Goal: Information Seeking & Learning: Check status

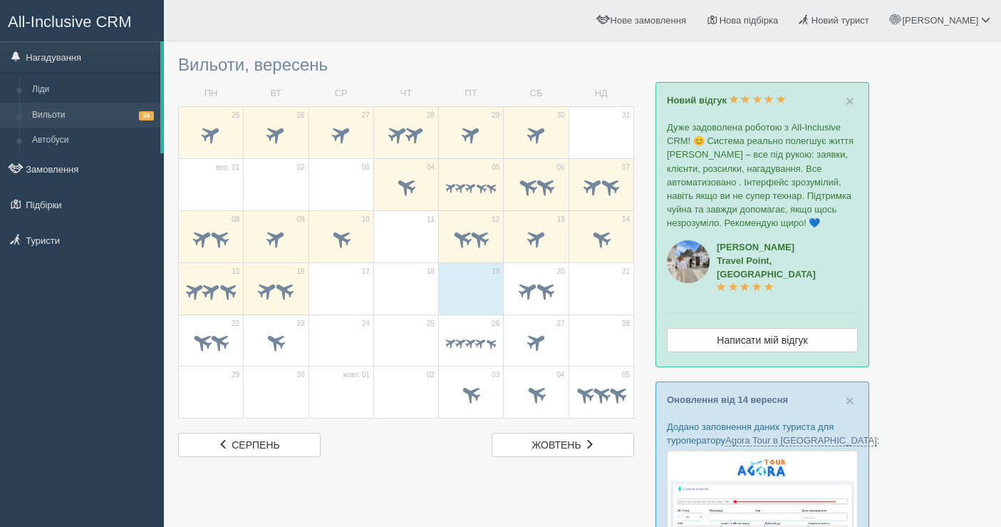
click at [291, 278] on span at bounding box center [285, 290] width 24 height 24
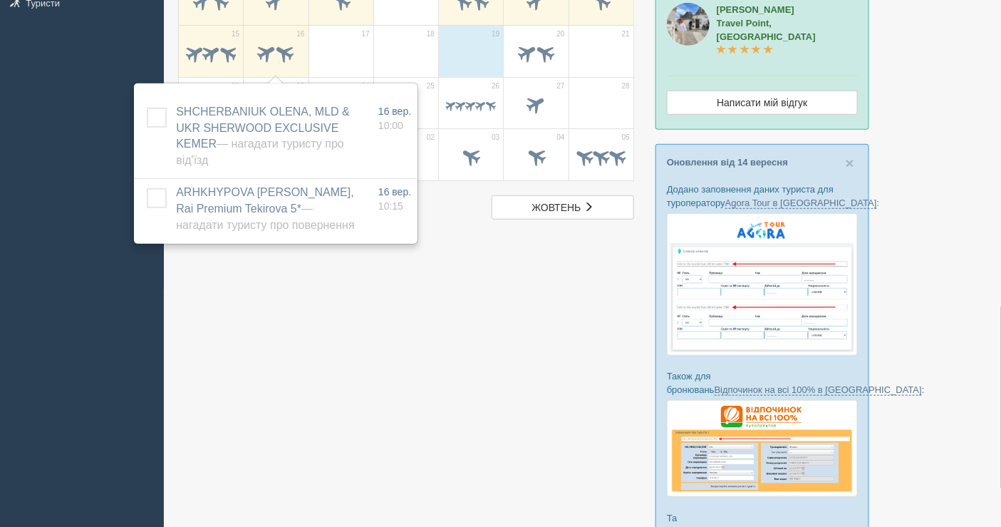
click at [474, 58] on span at bounding box center [471, 54] width 50 height 24
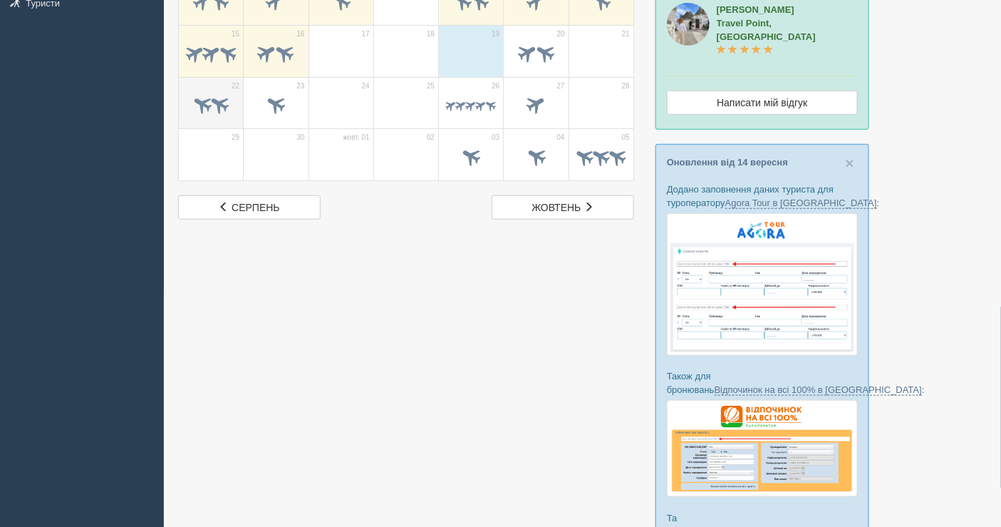
click at [224, 102] on span at bounding box center [220, 105] width 24 height 24
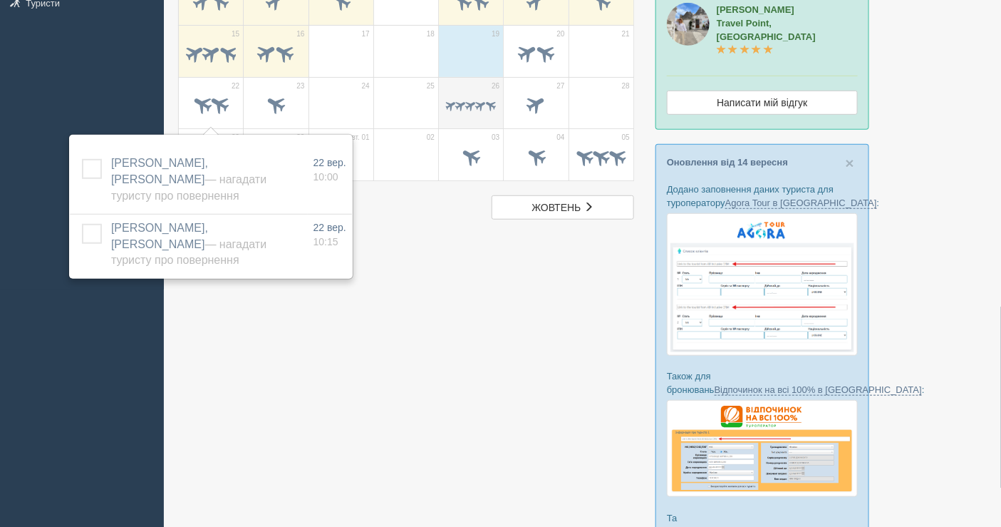
click at [445, 107] on td "26" at bounding box center [471, 103] width 65 height 52
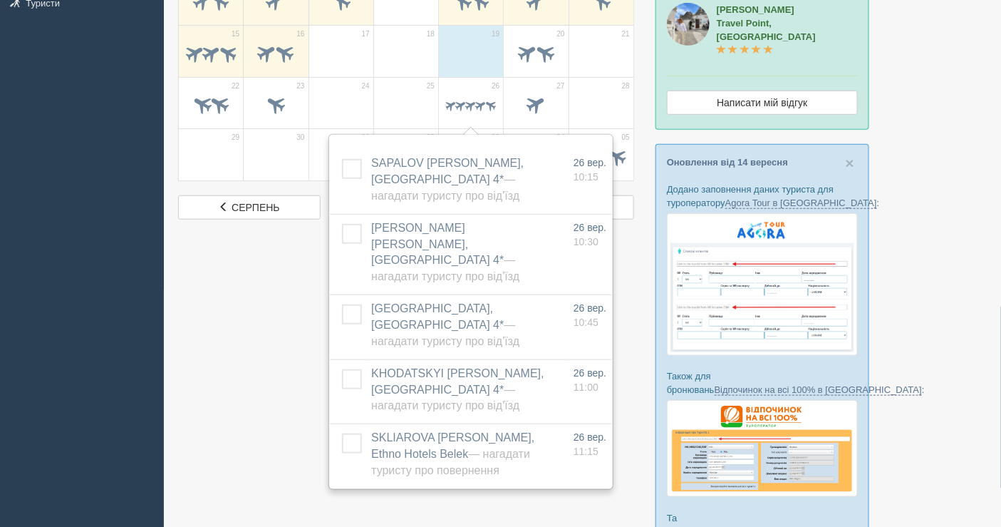
click at [961, 163] on div at bounding box center [582, 284] width 809 height 946
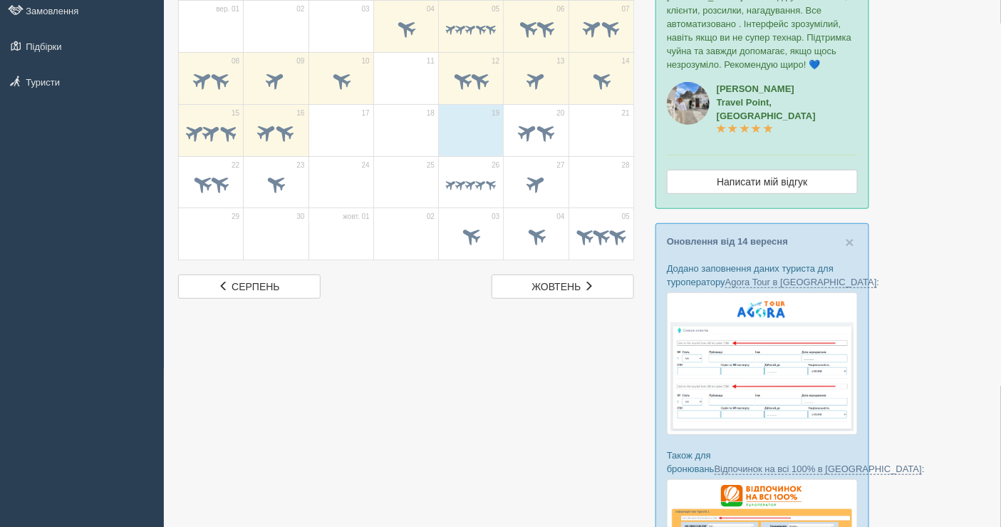
scroll to position [0, 0]
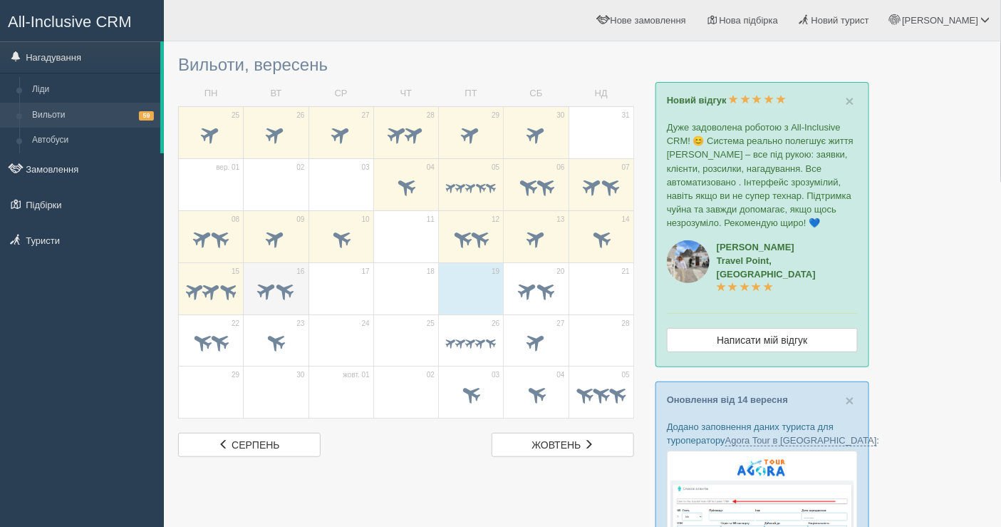
click at [284, 283] on span at bounding box center [285, 290] width 24 height 24
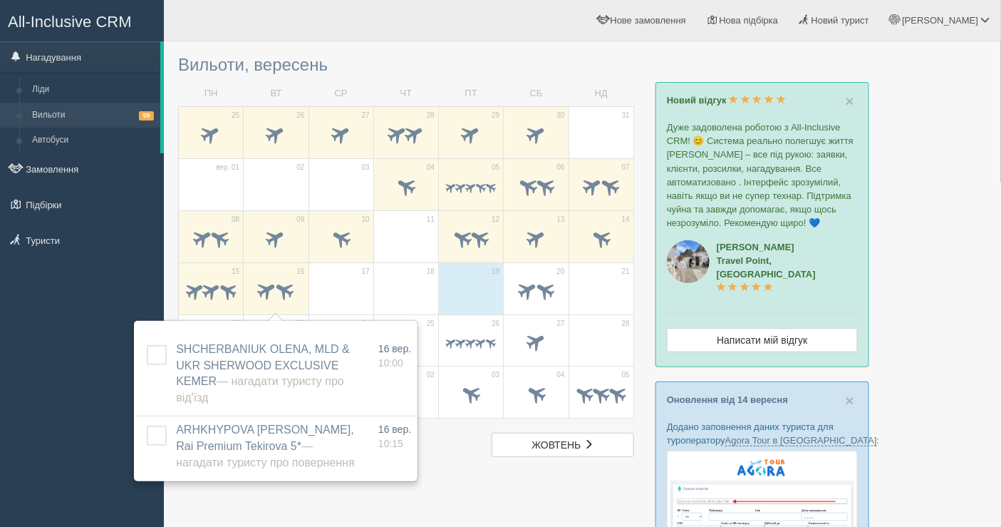
click at [26, 321] on div "All-Inclusive CRM Нагадування Ліди Вильоти 59 Автобуси" at bounding box center [82, 263] width 164 height 527
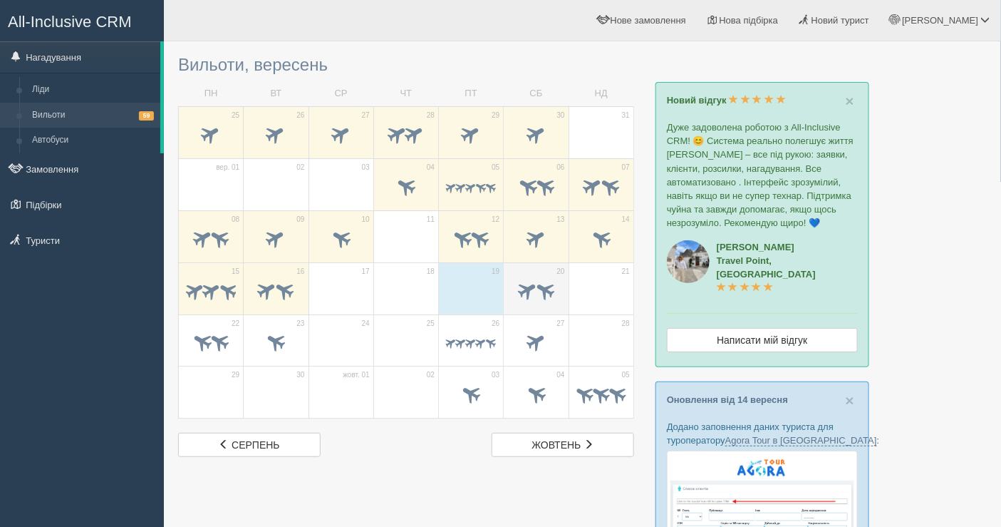
click at [568, 283] on td "20" at bounding box center [536, 288] width 65 height 52
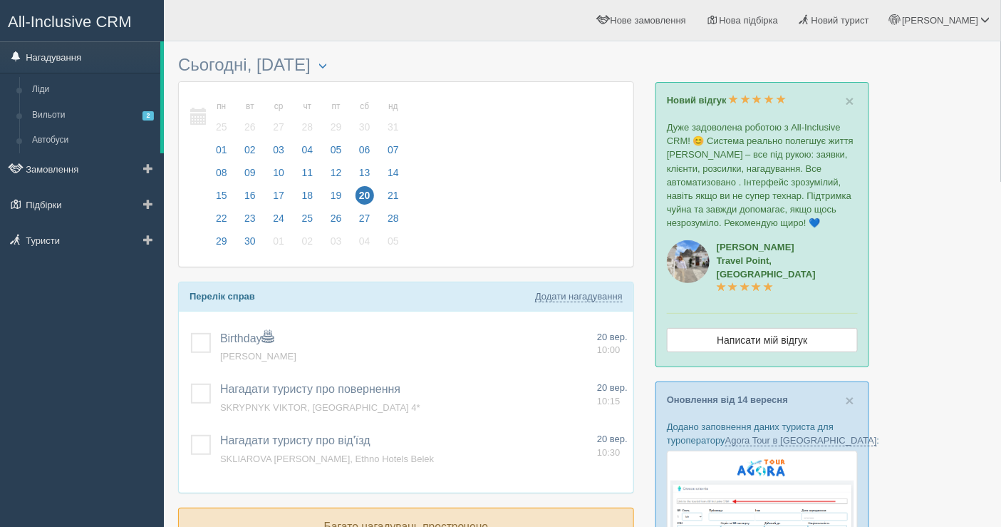
click at [88, 63] on link "Нагадування" at bounding box center [80, 56] width 160 height 31
click at [73, 114] on link "Вильоти 2" at bounding box center [93, 116] width 135 height 26
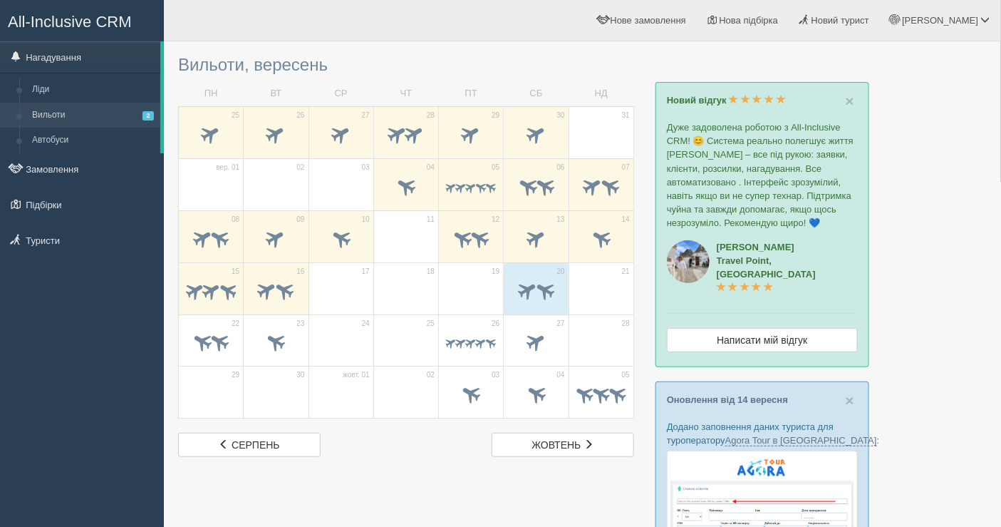
click at [277, 302] on span at bounding box center [276, 291] width 50 height 24
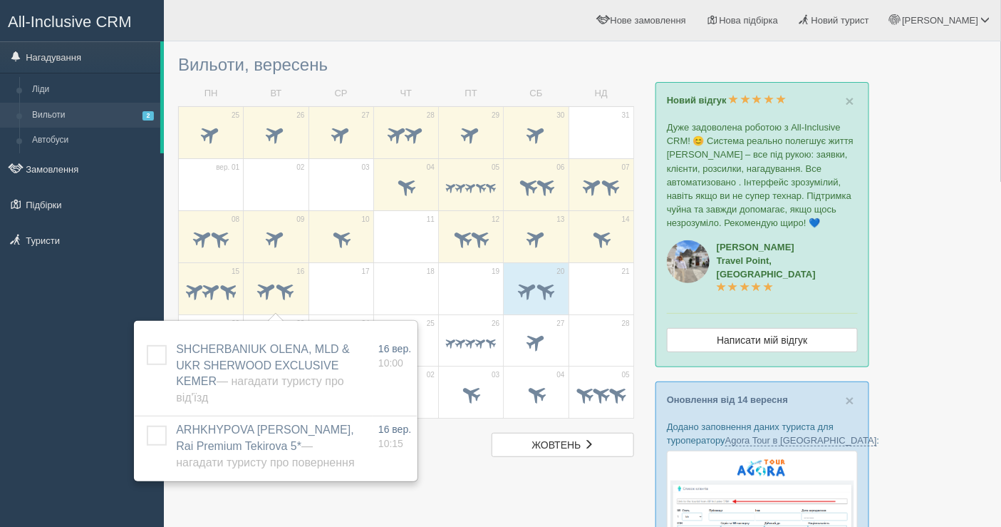
click at [967, 244] on div at bounding box center [582, 521] width 809 height 946
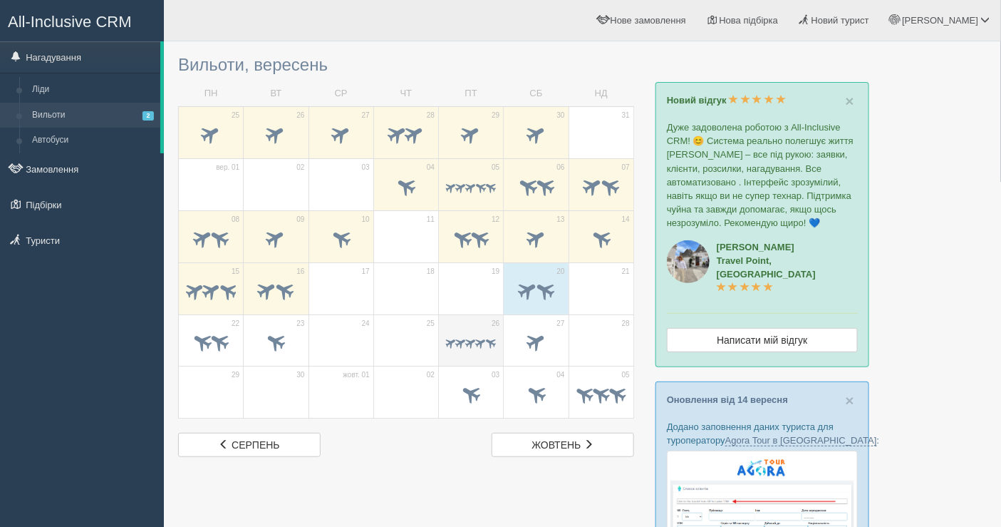
click at [477, 332] on div at bounding box center [471, 344] width 50 height 30
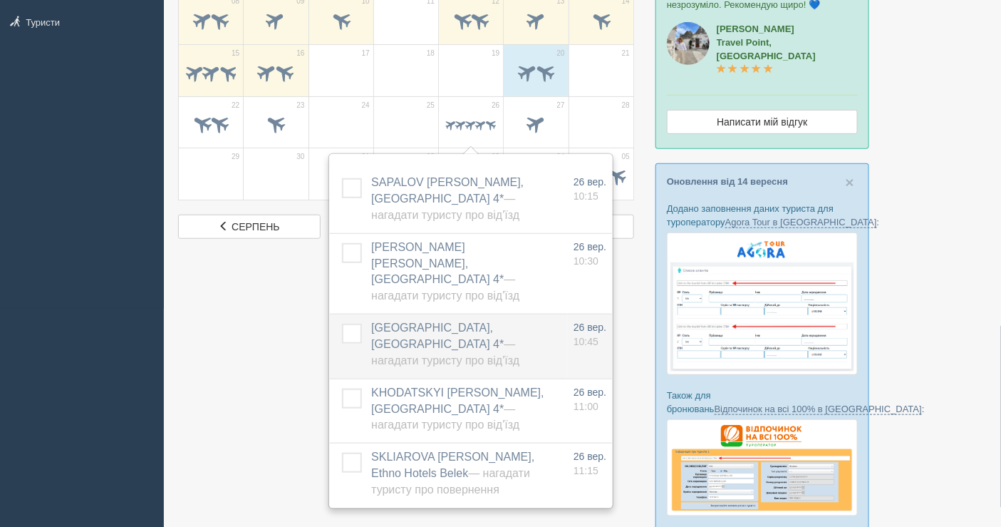
scroll to position [237, 0]
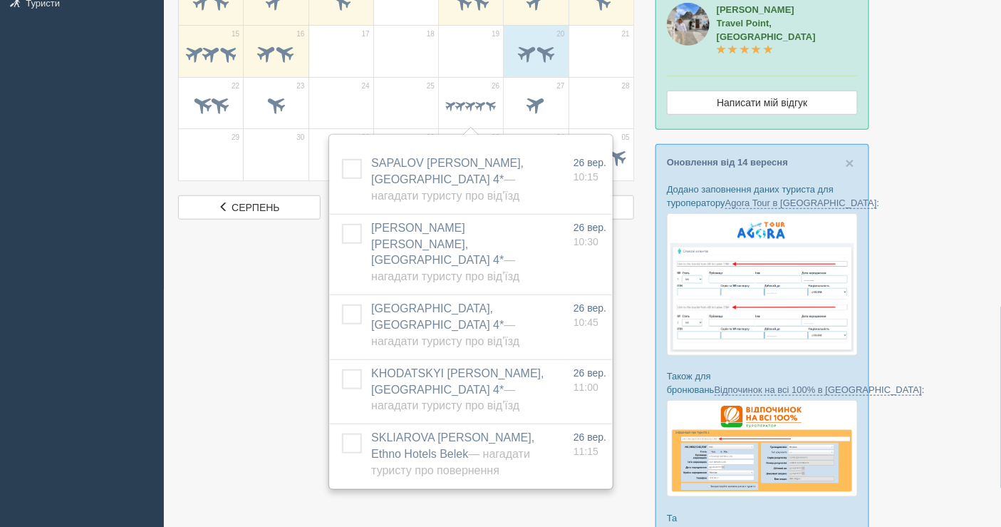
click at [198, 398] on div at bounding box center [582, 284] width 809 height 946
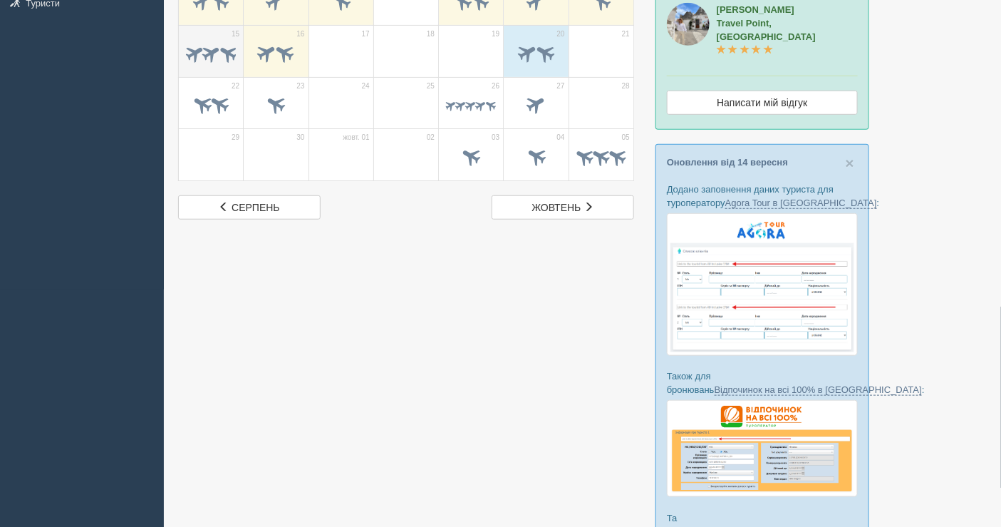
click at [200, 53] on span at bounding box center [211, 52] width 22 height 22
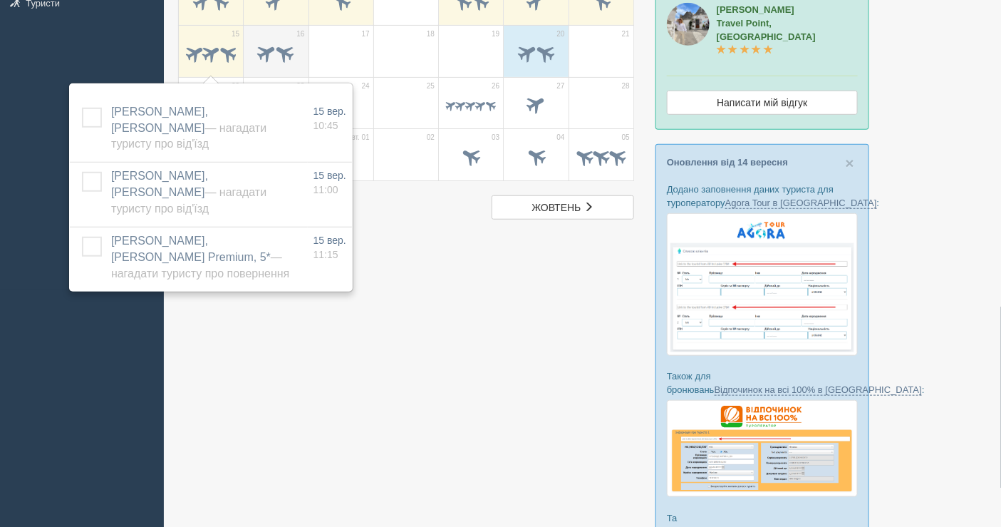
click at [268, 51] on span at bounding box center [268, 53] width 24 height 24
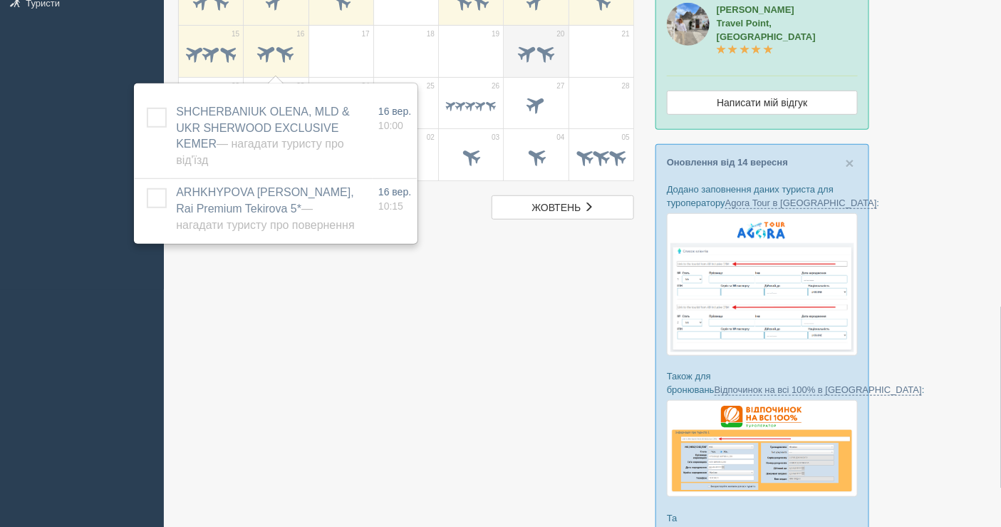
click at [533, 60] on span at bounding box center [536, 54] width 50 height 24
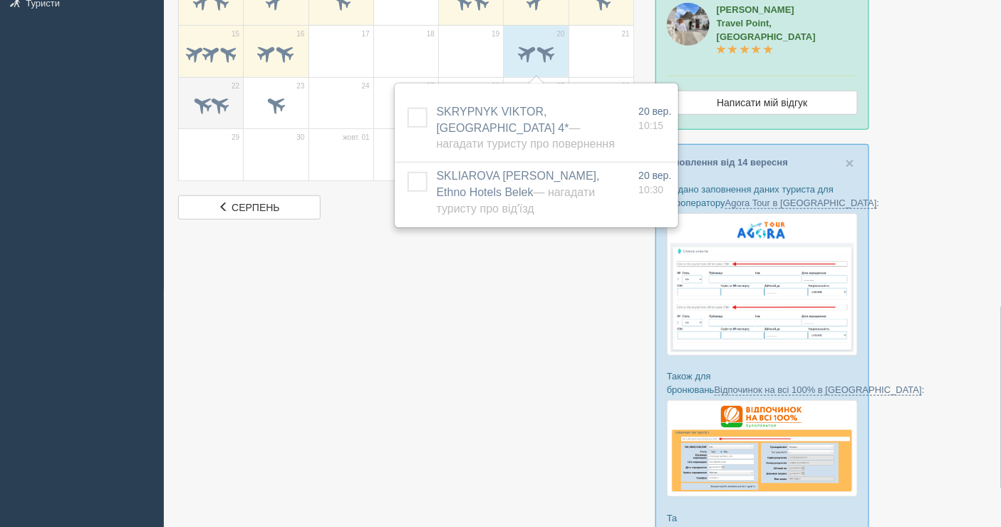
click at [229, 98] on span at bounding box center [220, 105] width 24 height 24
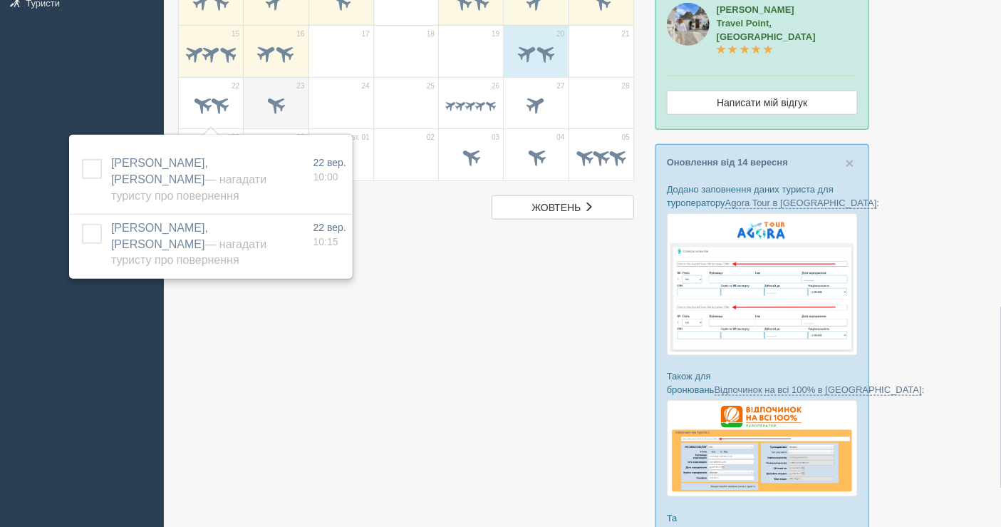
click at [288, 100] on span at bounding box center [276, 105] width 24 height 24
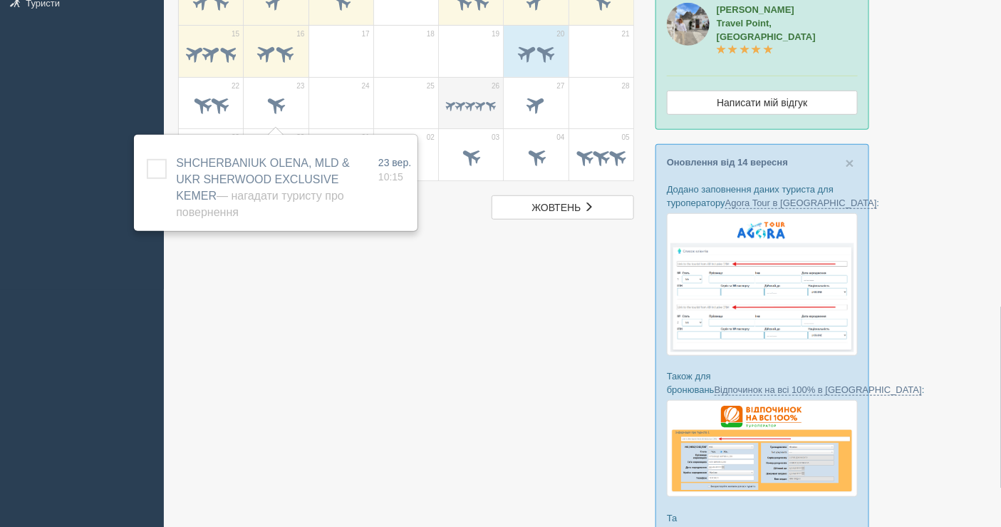
click at [467, 110] on span at bounding box center [472, 106] width 14 height 14
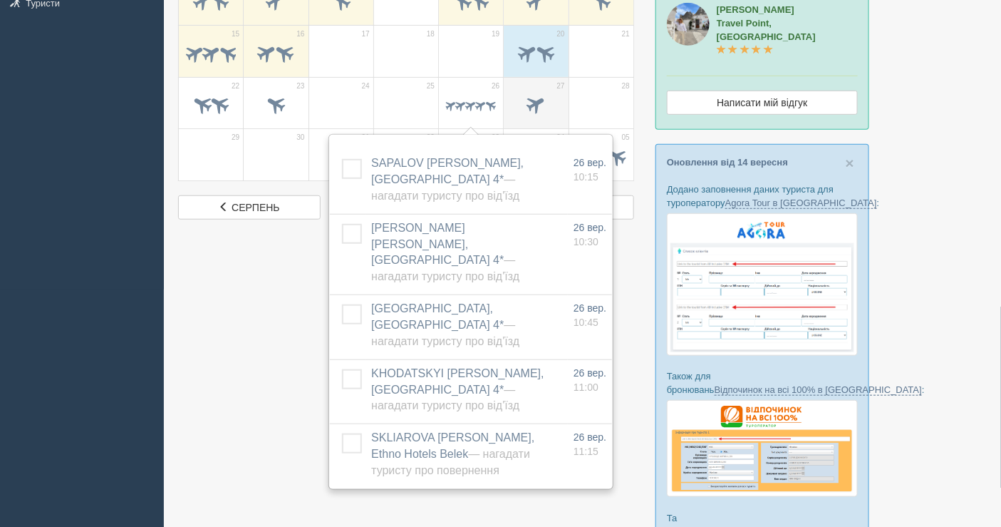
click at [533, 100] on span at bounding box center [536, 105] width 24 height 24
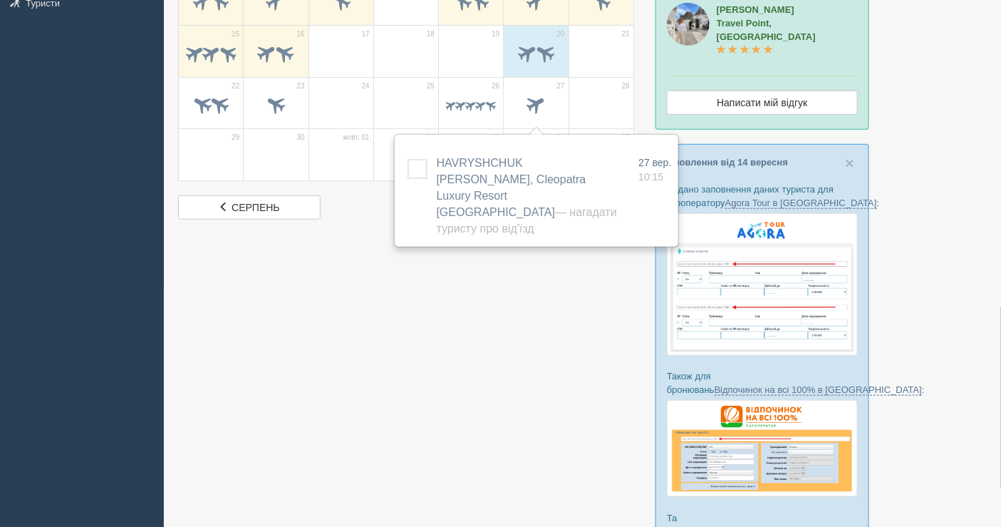
click at [453, 311] on div at bounding box center [582, 284] width 809 height 946
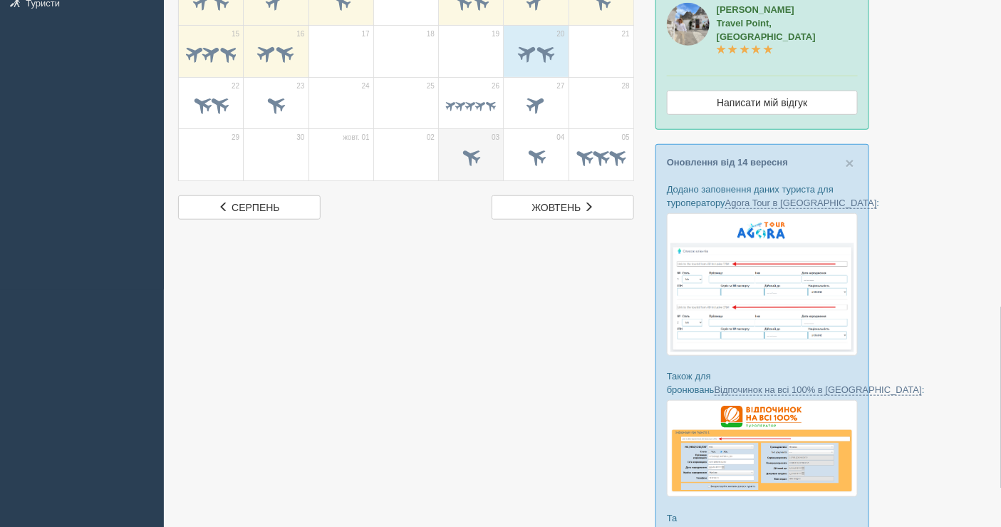
click at [493, 166] on span at bounding box center [471, 158] width 50 height 24
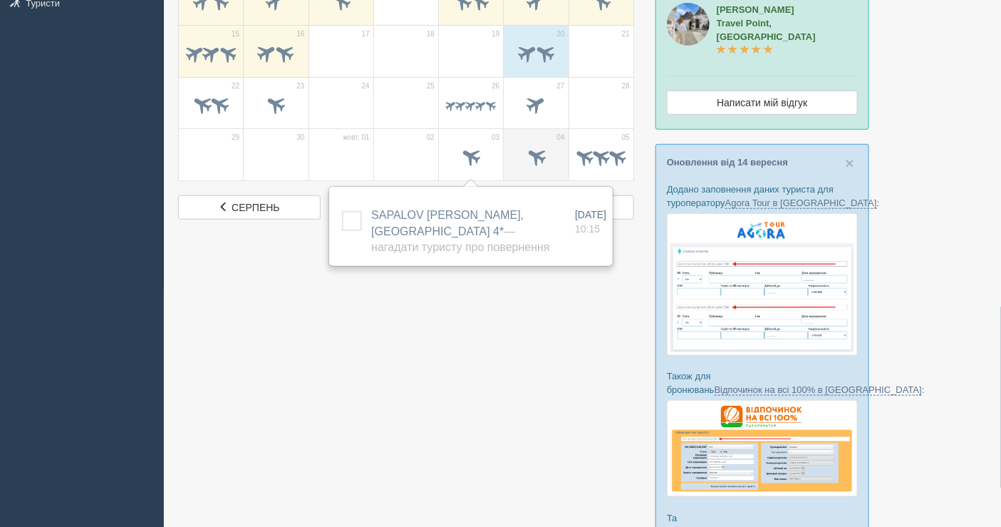
click at [527, 155] on span at bounding box center [536, 157] width 24 height 24
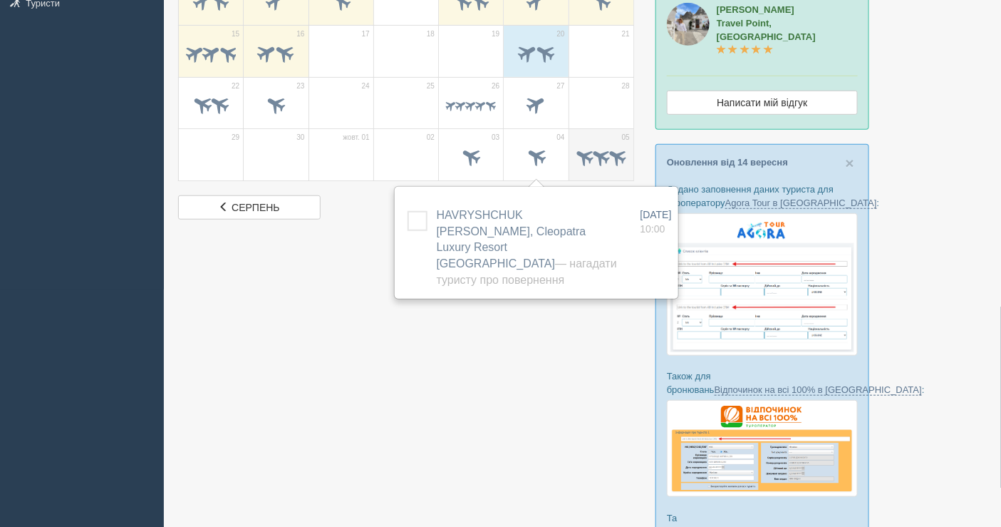
click at [572, 157] on td "05" at bounding box center [601, 155] width 65 height 52
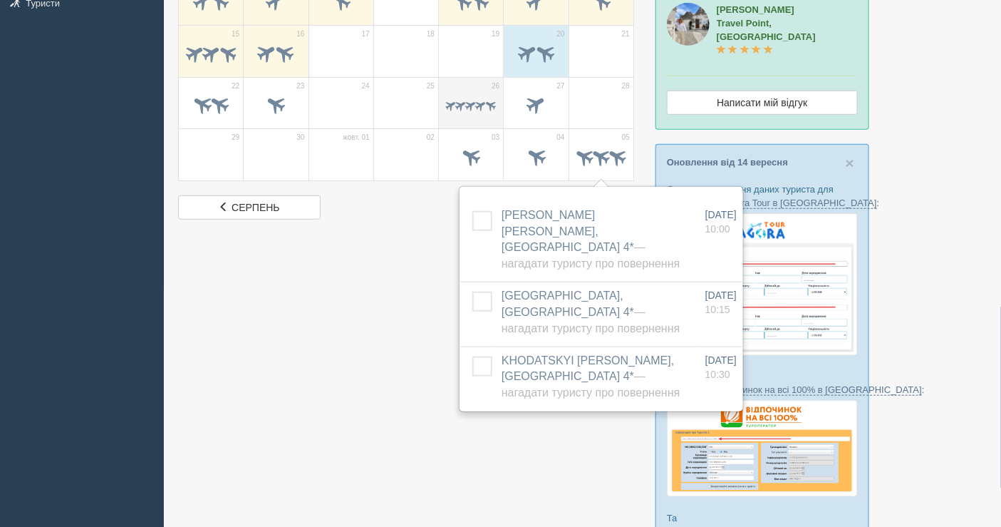
click at [457, 96] on div at bounding box center [471, 107] width 50 height 30
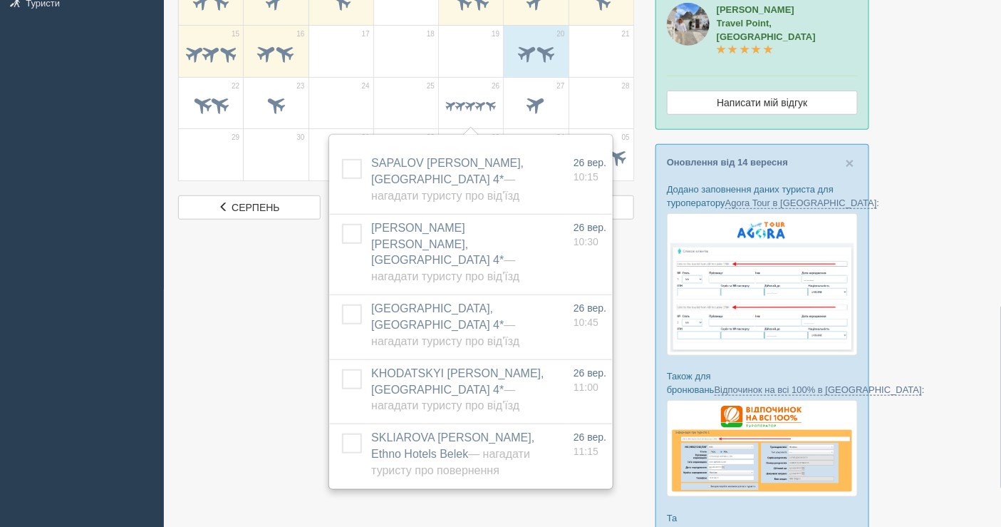
click at [246, 381] on div at bounding box center [582, 284] width 809 height 946
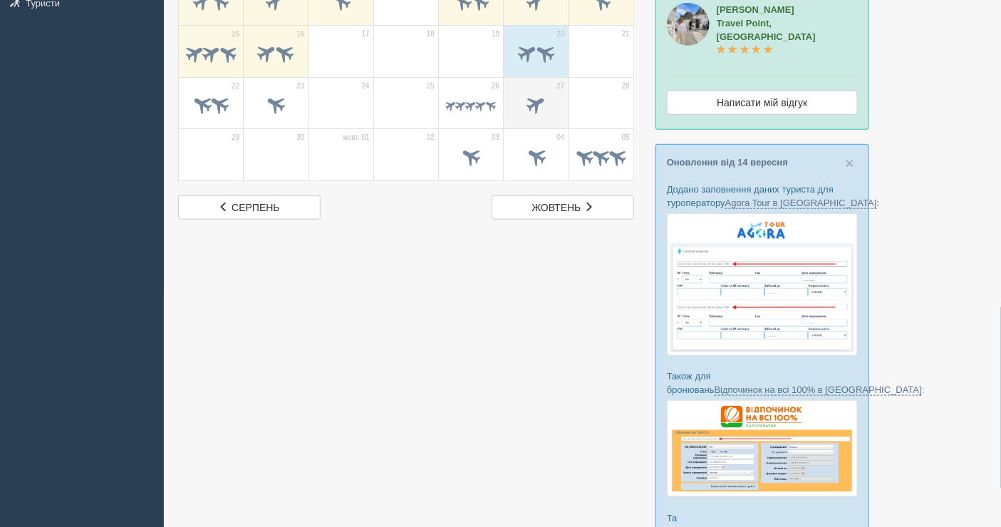
click at [536, 98] on span at bounding box center [536, 105] width 24 height 24
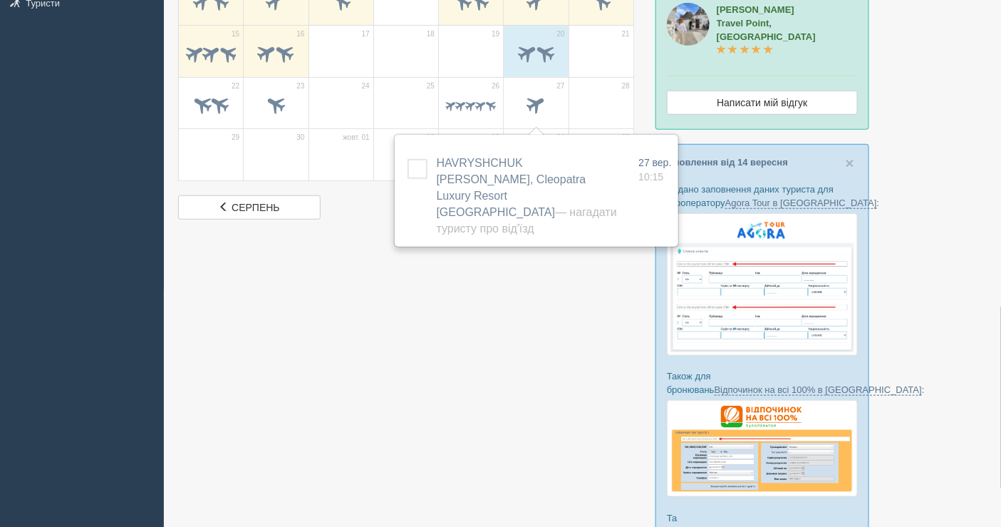
click at [464, 298] on div at bounding box center [582, 284] width 809 height 946
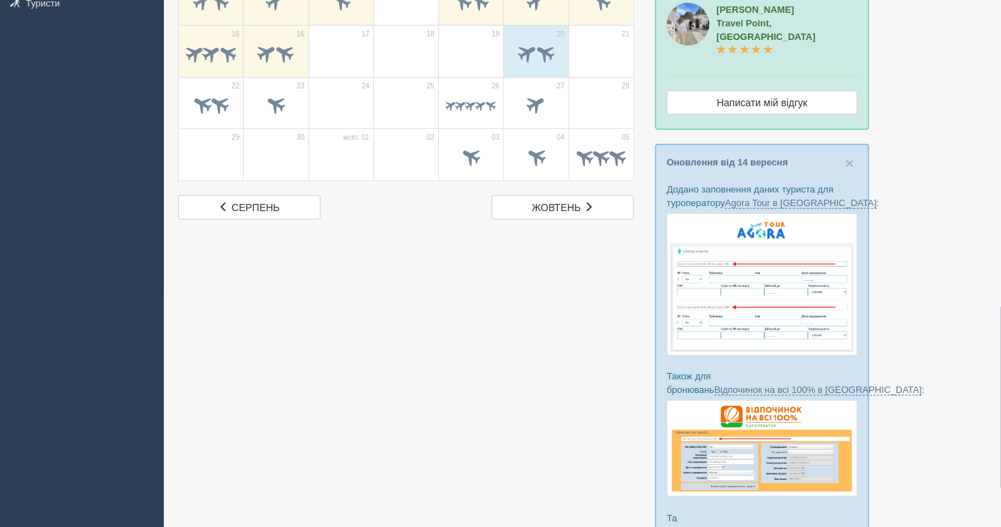
drag, startPoint x: 942, startPoint y: 56, endPoint x: 921, endPoint y: 47, distance: 23.0
click at [942, 56] on div at bounding box center [582, 284] width 809 height 946
